Goal: Register for event/course

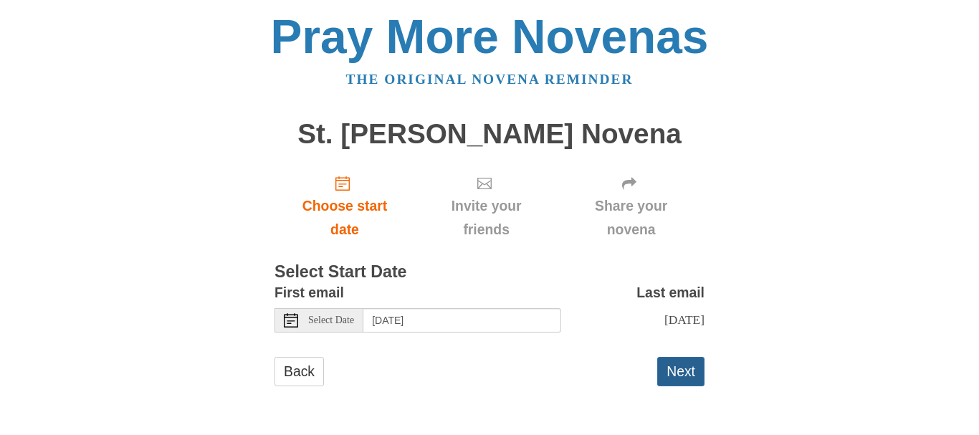
click at [685, 369] on button "Next" at bounding box center [680, 371] width 47 height 29
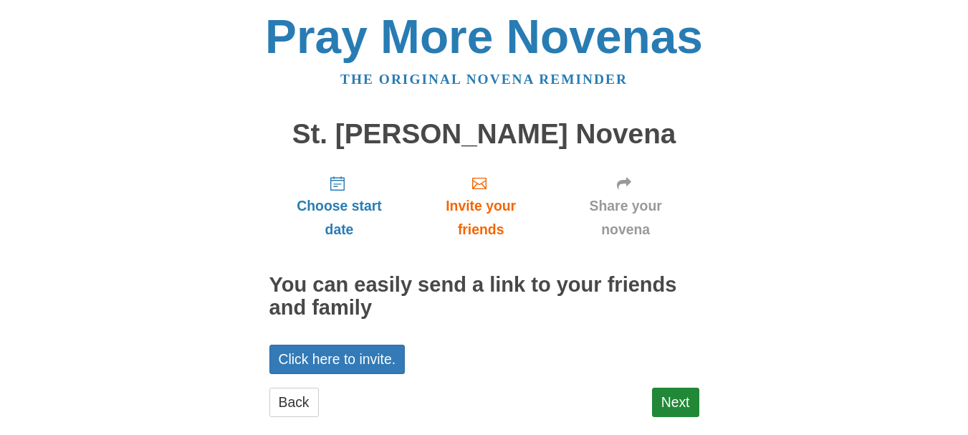
scroll to position [24, 0]
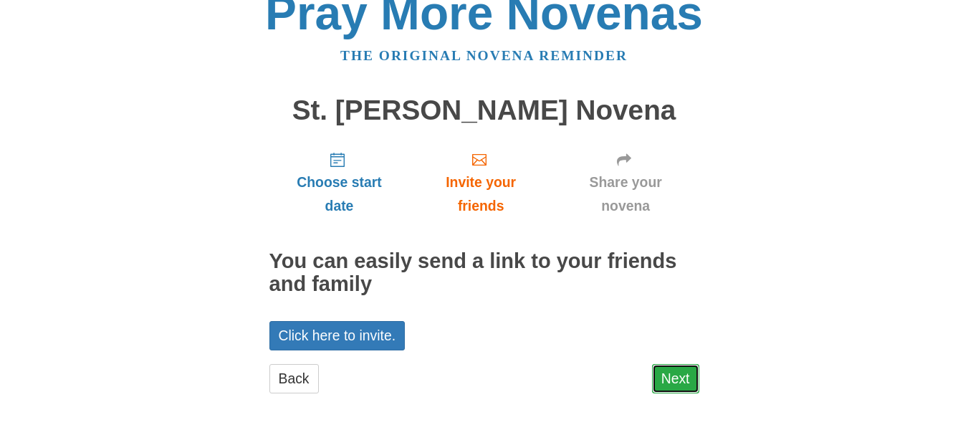
click at [679, 371] on link "Next" at bounding box center [675, 378] width 47 height 29
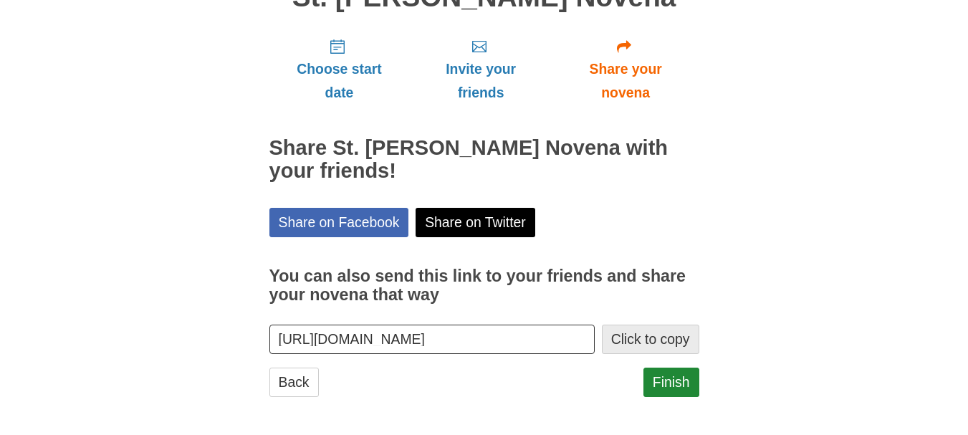
scroll to position [140, 0]
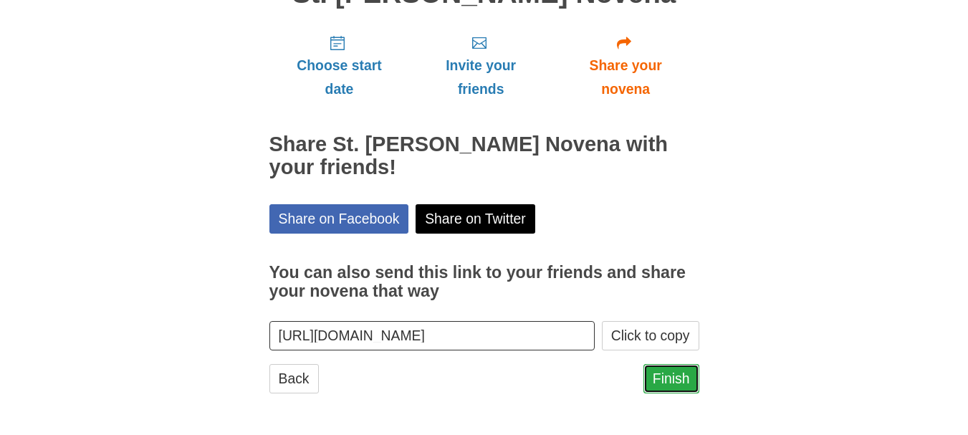
click at [649, 378] on link "Finish" at bounding box center [672, 378] width 56 height 29
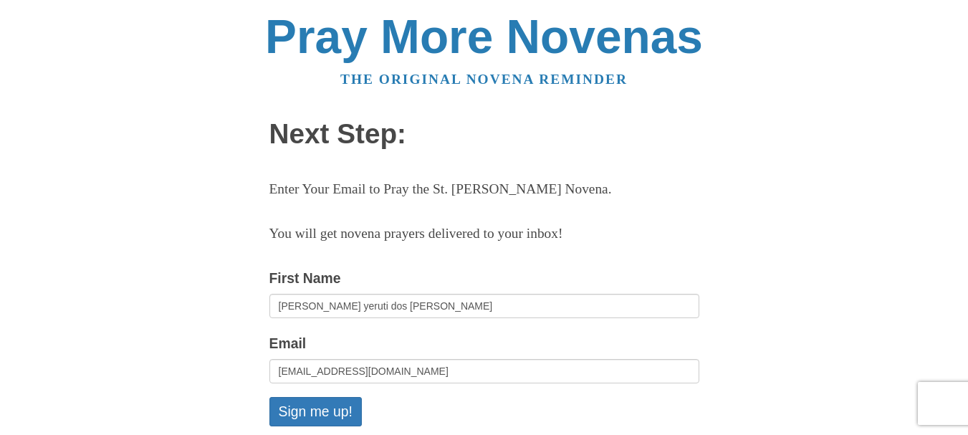
scroll to position [143, 0]
